Goal: Find specific page/section: Find specific page/section

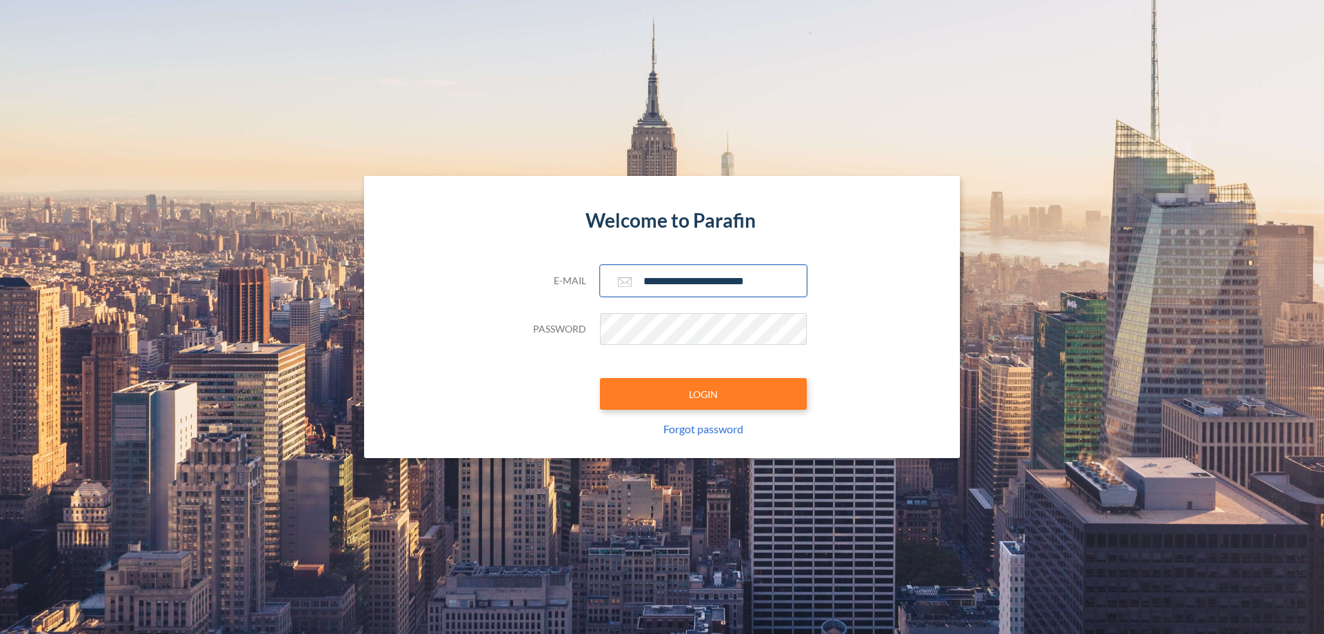
type input "**********"
click at [703, 394] on button "LOGIN" at bounding box center [703, 394] width 207 height 32
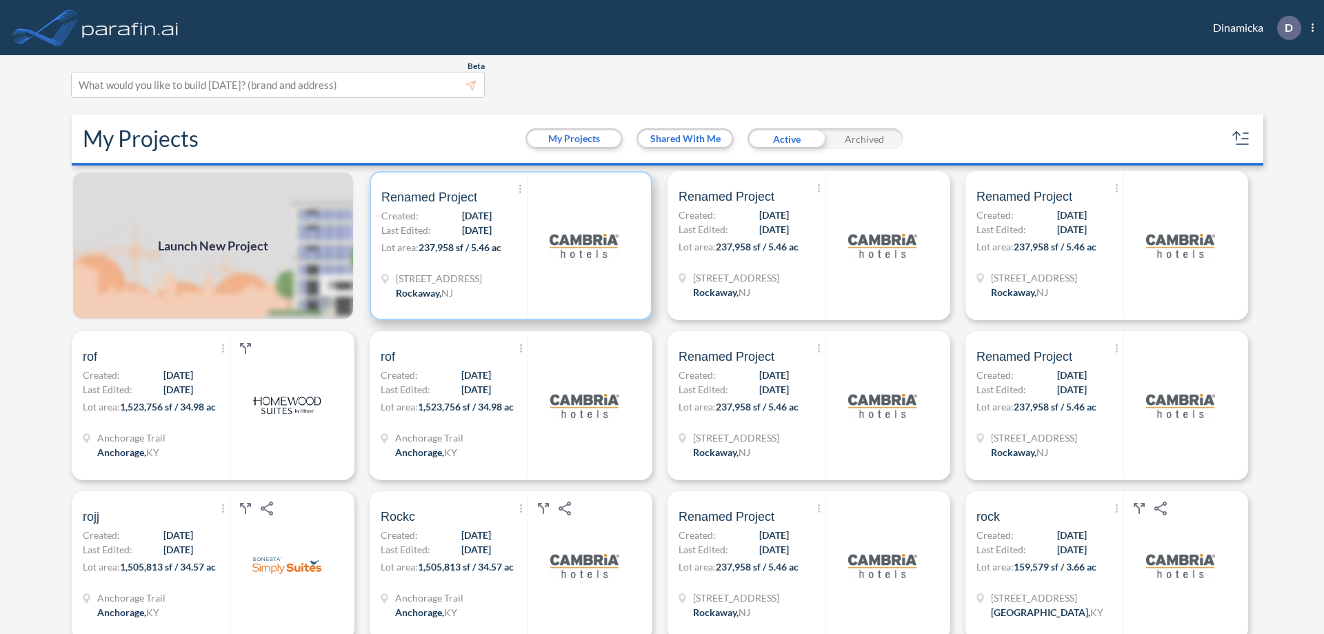
scroll to position [3, 0]
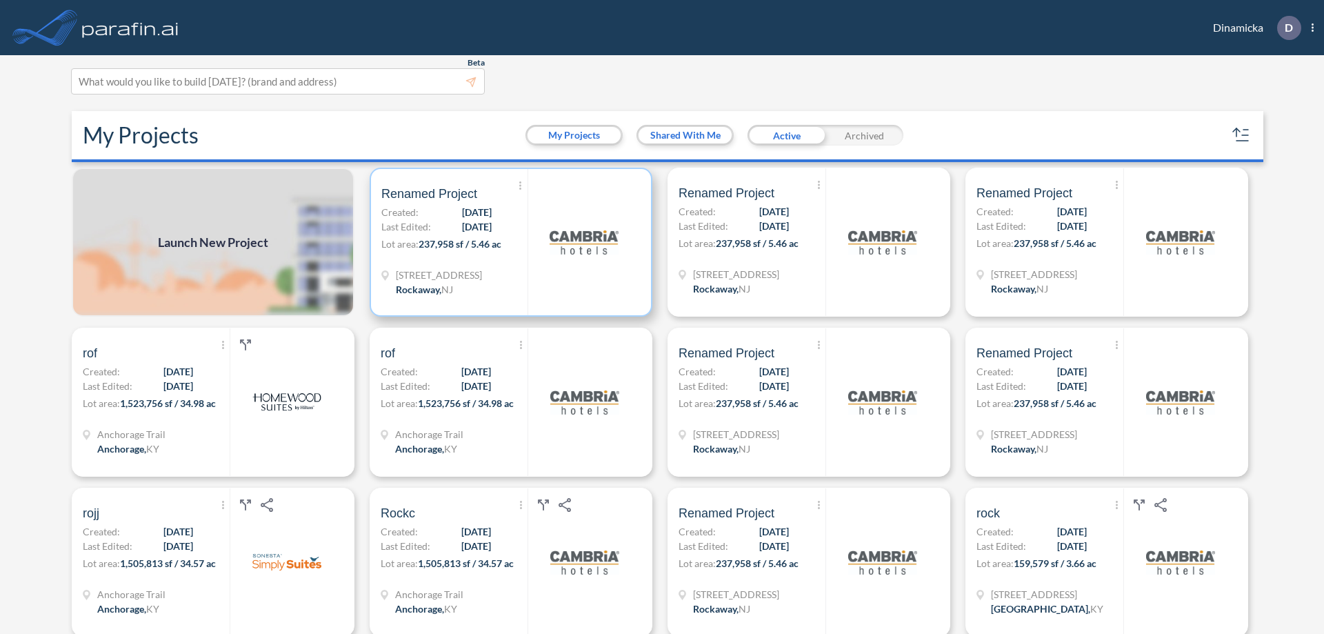
click at [508, 242] on p "Lot area: 237,958 sf / 5.46 ac" at bounding box center [454, 247] width 146 height 20
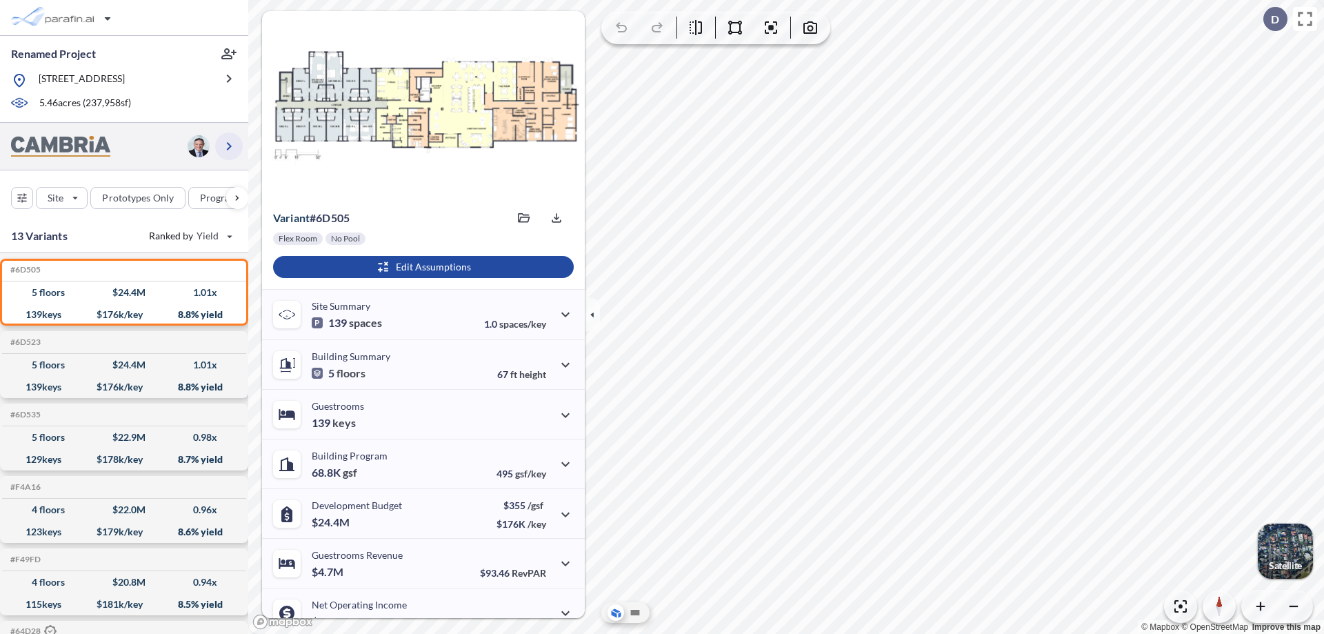
click at [229, 146] on icon "button" at bounding box center [229, 146] width 17 height 17
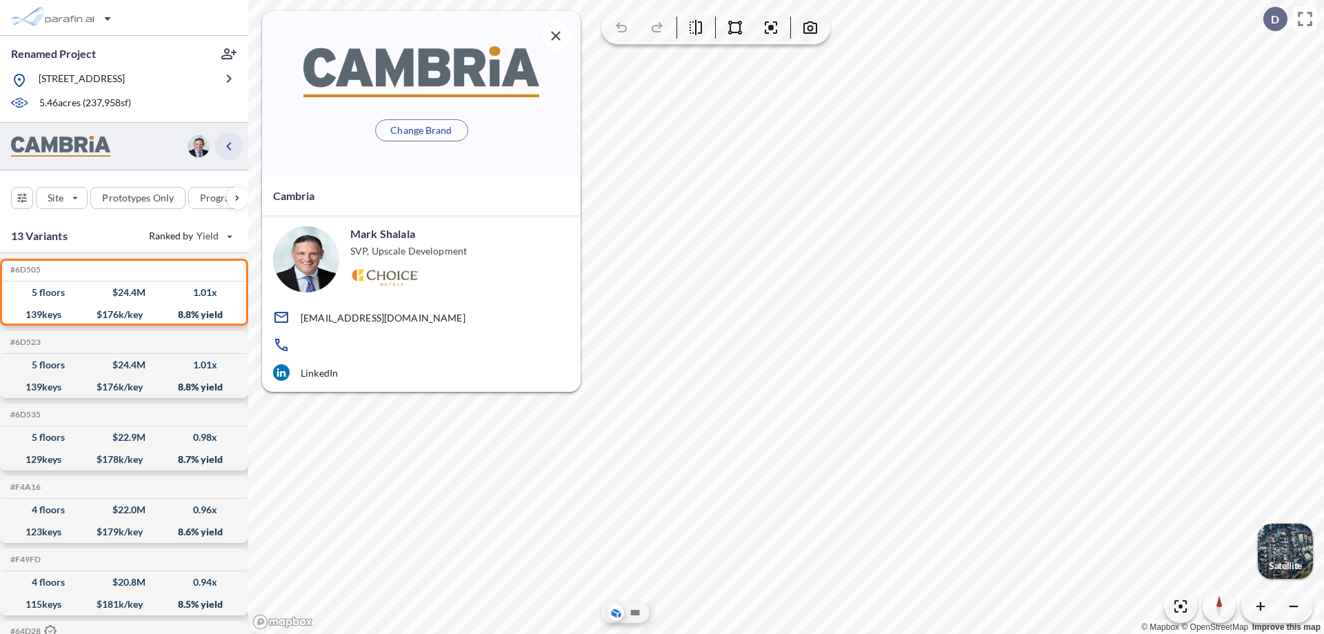
click at [229, 146] on icon "button" at bounding box center [229, 146] width 17 height 17
